Goal: Find specific page/section: Find specific page/section

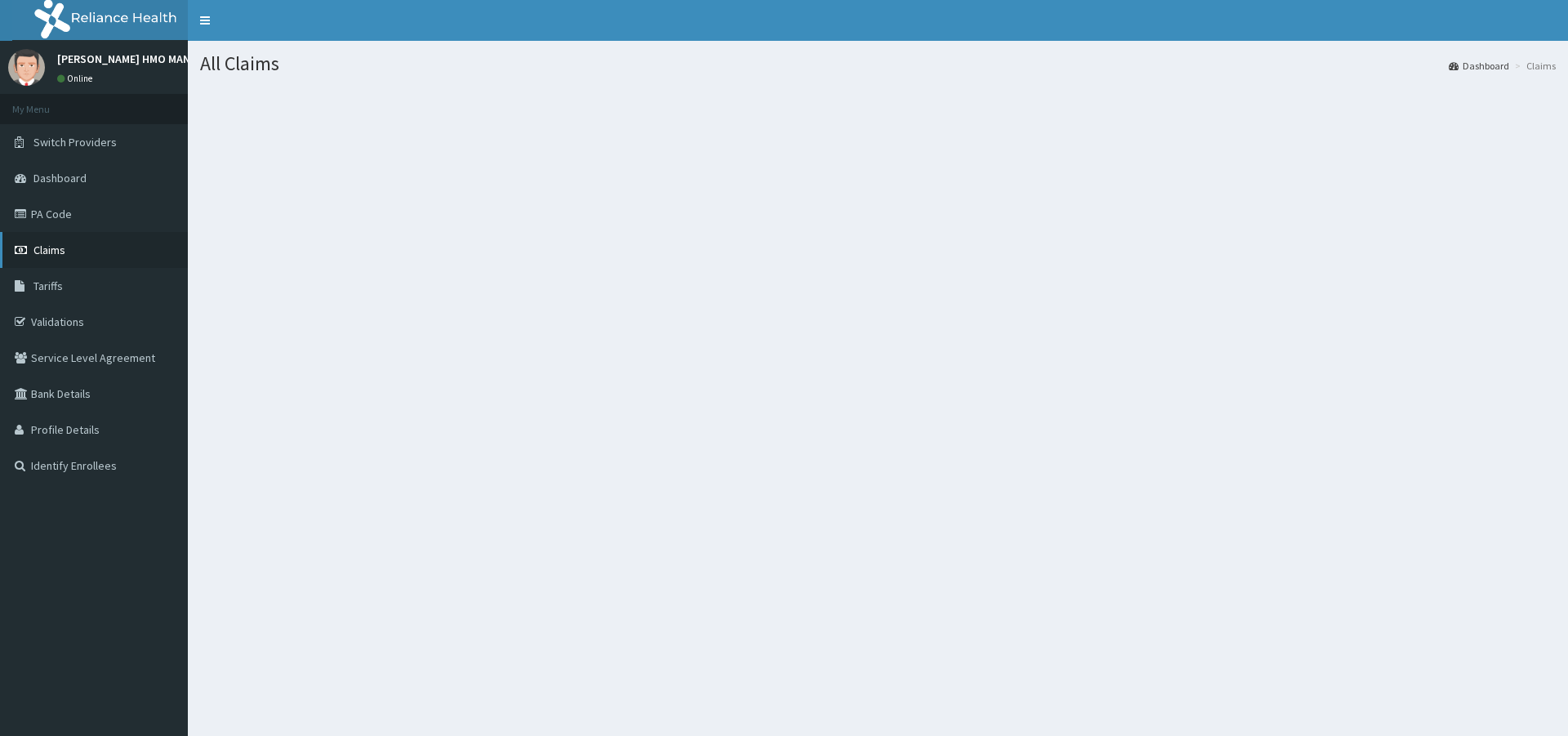
click at [52, 250] on span "Claims" at bounding box center [49, 250] width 32 height 15
click at [53, 248] on span "Claims" at bounding box center [49, 250] width 32 height 15
